Goal: Task Accomplishment & Management: Complete application form

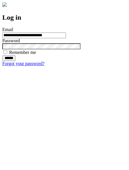
type input "**********"
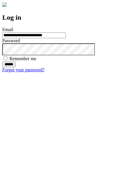
click at [15, 67] on input "******" at bounding box center [8, 65] width 13 height 6
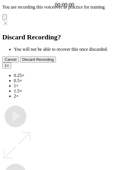
type input "**********"
